Goal: Communication & Community: Ask a question

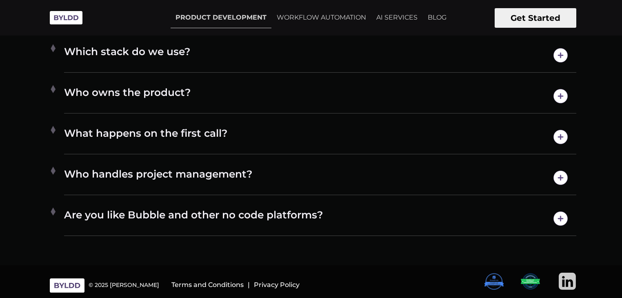
scroll to position [4293, 0]
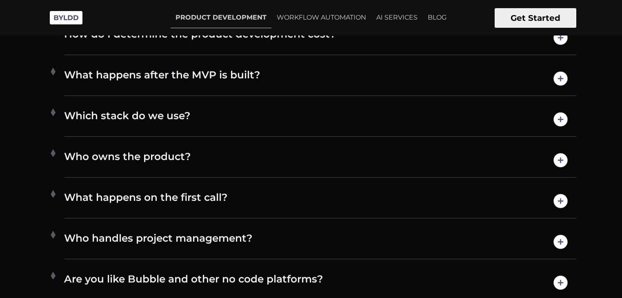
click at [237, 130] on h4 "Which stack do we use?" at bounding box center [320, 119] width 512 height 21
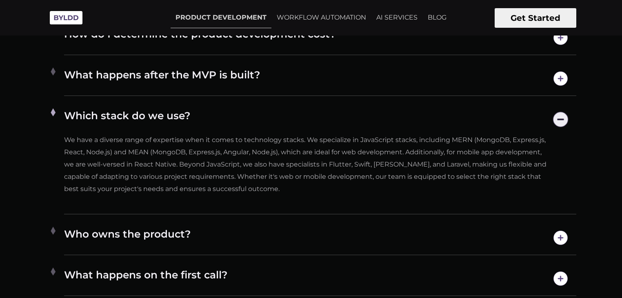
click at [237, 130] on h4 "Which stack do we use?" at bounding box center [320, 119] width 512 height 21
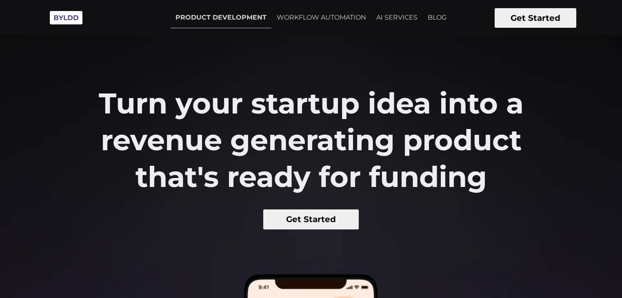
scroll to position [0, 0]
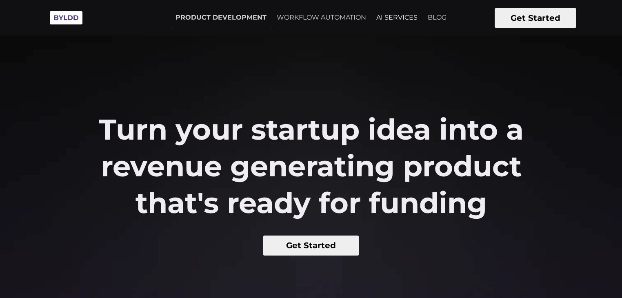
click at [396, 22] on link "AI SERVICES" at bounding box center [396, 17] width 51 height 20
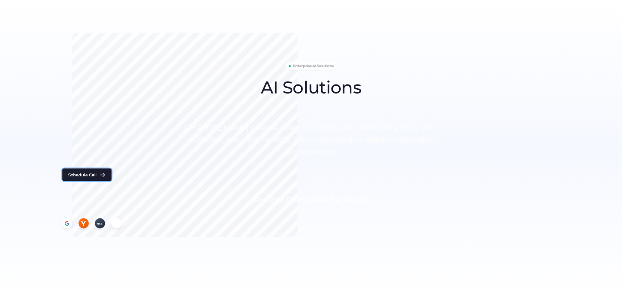
click at [111, 181] on button "Schedule Call" at bounding box center [86, 175] width 49 height 13
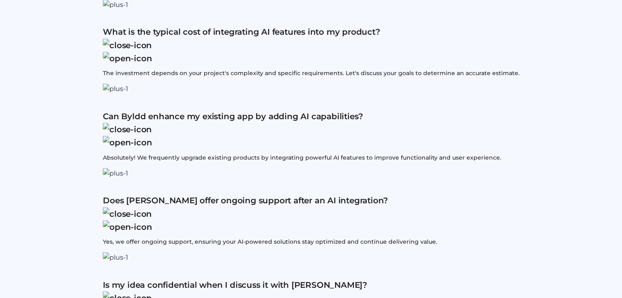
scroll to position [1990, 0]
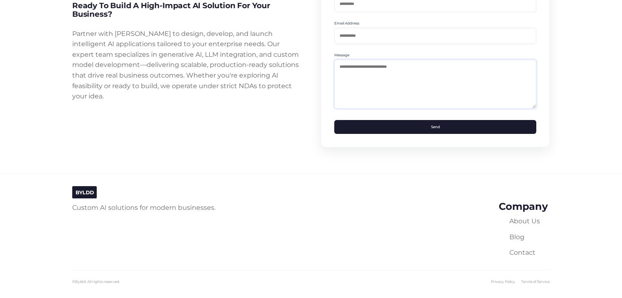
click at [415, 109] on textarea at bounding box center [435, 84] width 202 height 49
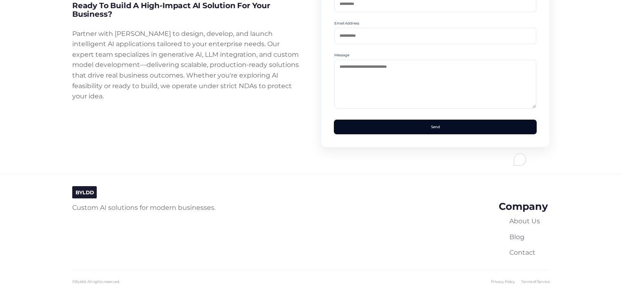
click at [429, 134] on button "Send" at bounding box center [435, 127] width 202 height 14
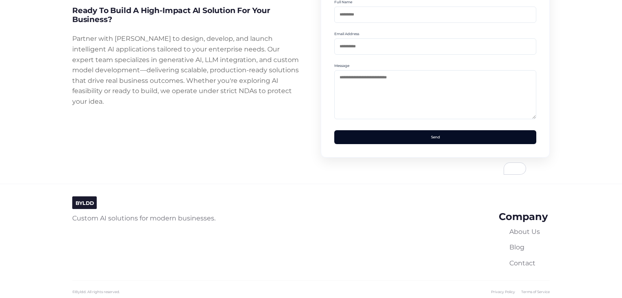
click at [429, 144] on div "Full Name Email Address Message Send" at bounding box center [435, 71] width 202 height 145
click at [429, 144] on button "Send" at bounding box center [435, 137] width 202 height 14
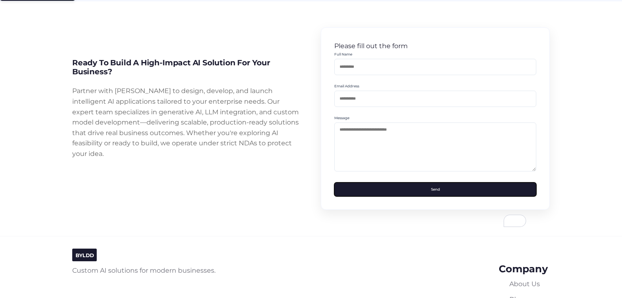
scroll to position [1917, 0]
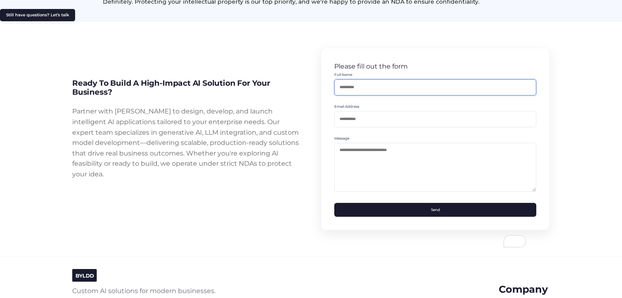
click at [379, 95] on input "text" at bounding box center [435, 87] width 202 height 16
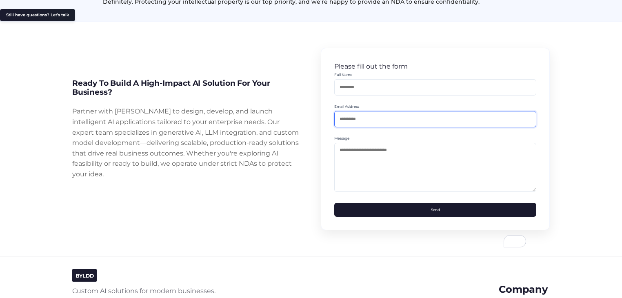
click at [395, 127] on input "email" at bounding box center [435, 119] width 202 height 16
click at [399, 192] on textarea "To enrich screen reader interactions, please activate Accessibility in Grammarl…" at bounding box center [435, 167] width 202 height 49
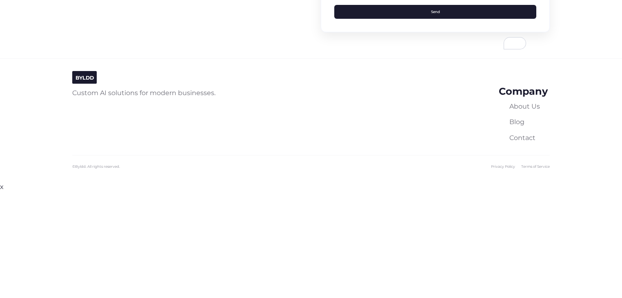
scroll to position [2121, 0]
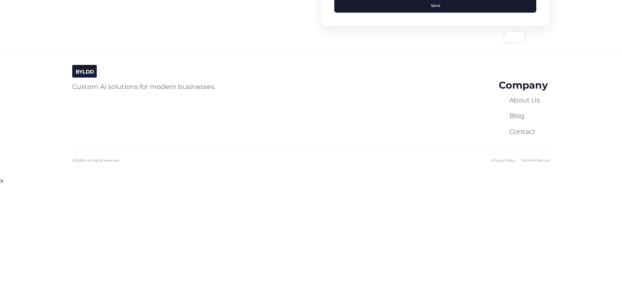
click at [94, 75] on span "BYLDD" at bounding box center [84, 72] width 18 height 6
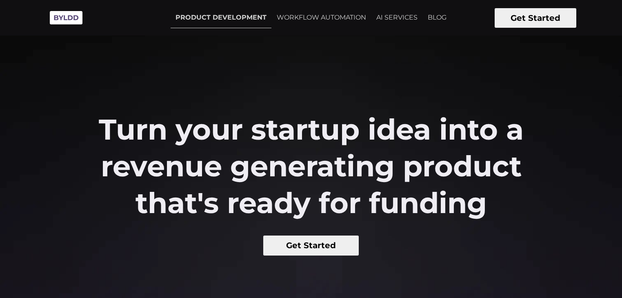
click at [74, 10] on img at bounding box center [66, 18] width 41 height 22
click at [524, 26] on button "Get Started" at bounding box center [536, 18] width 82 height 20
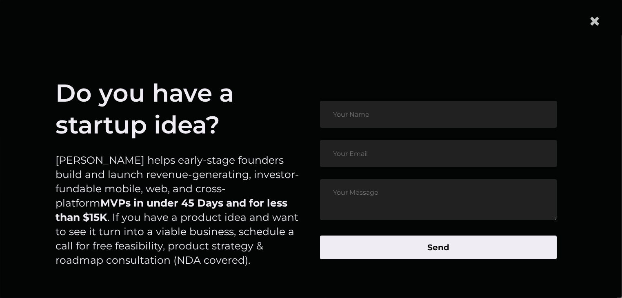
click at [601, 18] on span "×" at bounding box center [594, 21] width 12 height 25
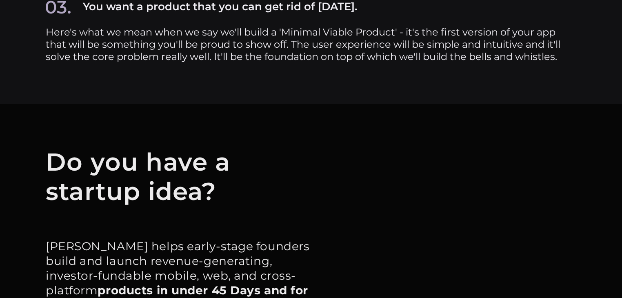
scroll to position [3808, 0]
